Goal: Information Seeking & Learning: Understand process/instructions

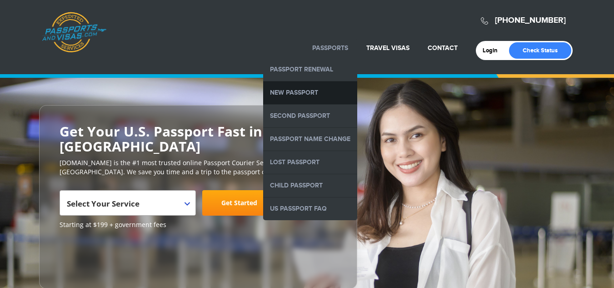
click at [306, 87] on link "New Passport" at bounding box center [310, 92] width 94 height 23
